Goal: Find contact information: Find contact information

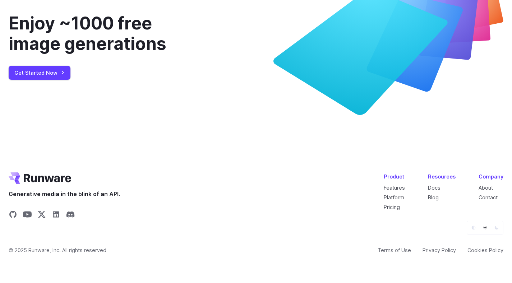
scroll to position [2744, 0]
click at [493, 197] on link "Contact" at bounding box center [488, 197] width 19 height 6
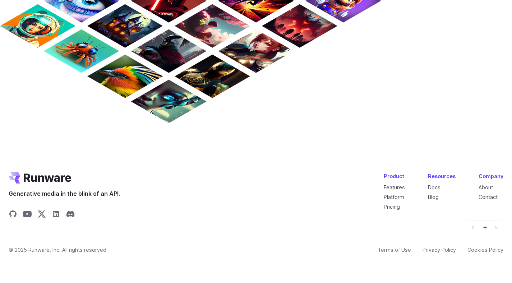
scroll to position [637, 0]
click at [479, 188] on div "Product Features Platform Pricing Resources Docs Blog Company About Contact" at bounding box center [444, 191] width 120 height 39
click at [485, 186] on link "About" at bounding box center [486, 187] width 14 height 6
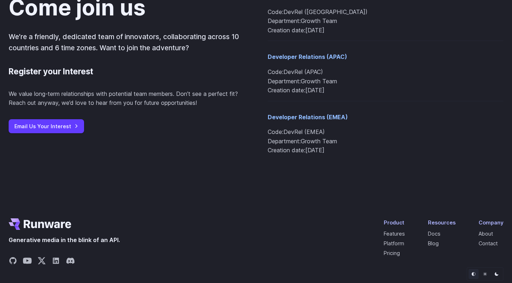
scroll to position [746, 0]
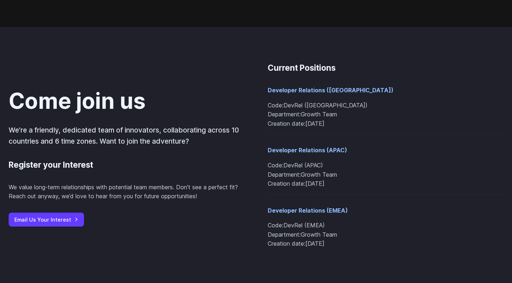
click at [139, 141] on p "We’re a friendly, dedicated team of innovators, collaborating across 10 countri…" at bounding box center [127, 136] width 236 height 22
click at [154, 134] on p "We’re a friendly, dedicated team of innovators, collaborating across 10 countri…" at bounding box center [127, 136] width 236 height 22
click at [149, 141] on p "We’re a friendly, dedicated team of innovators, collaborating across 10 countri…" at bounding box center [127, 136] width 236 height 22
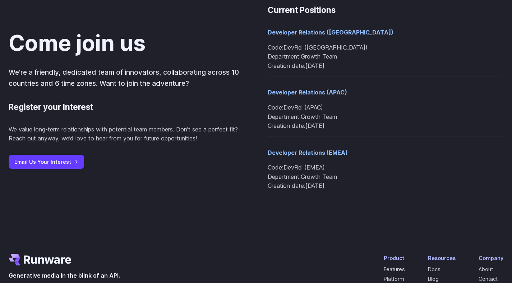
scroll to position [804, 0]
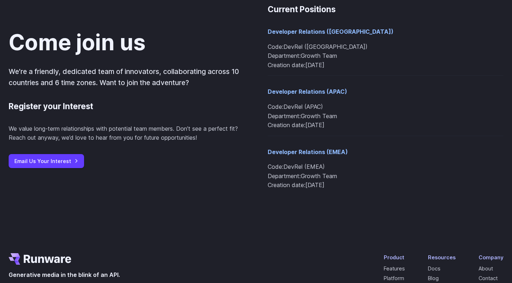
click at [324, 184] on li "Creation date: 2025-09-12" at bounding box center [386, 185] width 236 height 9
click at [326, 178] on li "Department: Growth Team" at bounding box center [386, 176] width 236 height 9
click at [325, 187] on li "Creation date: 2025-09-12" at bounding box center [386, 185] width 236 height 9
click at [324, 178] on li "Department: Growth Team" at bounding box center [386, 176] width 236 height 9
drag, startPoint x: 318, startPoint y: 189, endPoint x: 318, endPoint y: 184, distance: 4.3
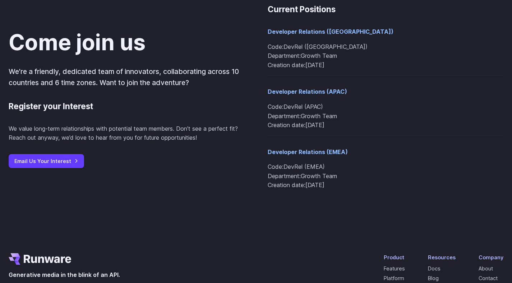
click at [318, 188] on li "Creation date: 2025-09-12" at bounding box center [386, 185] width 236 height 9
click at [321, 176] on li "Department: Growth Team" at bounding box center [386, 176] width 236 height 9
click at [321, 186] on li "Creation date: 2025-09-12" at bounding box center [386, 185] width 236 height 9
click at [325, 174] on li "Department: Growth Team" at bounding box center [386, 176] width 236 height 9
click at [49, 155] on link "Email Us Your Interest" at bounding box center [46, 161] width 75 height 14
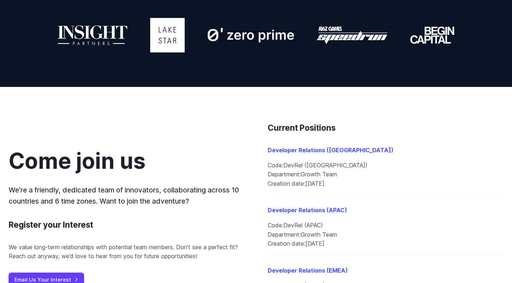
scroll to position [730, 0]
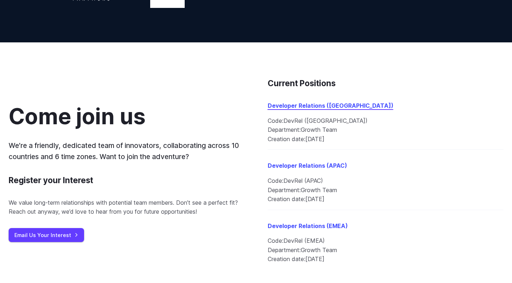
click at [322, 105] on link "Developer Relations (Americas)" at bounding box center [331, 105] width 126 height 7
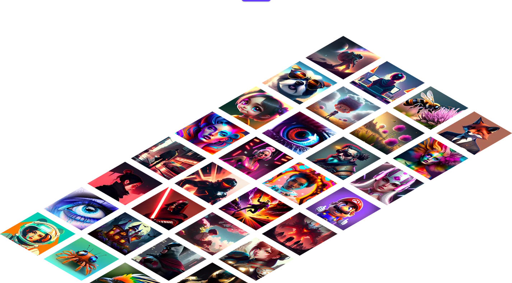
scroll to position [430, 0]
